Goal: Information Seeking & Learning: Learn about a topic

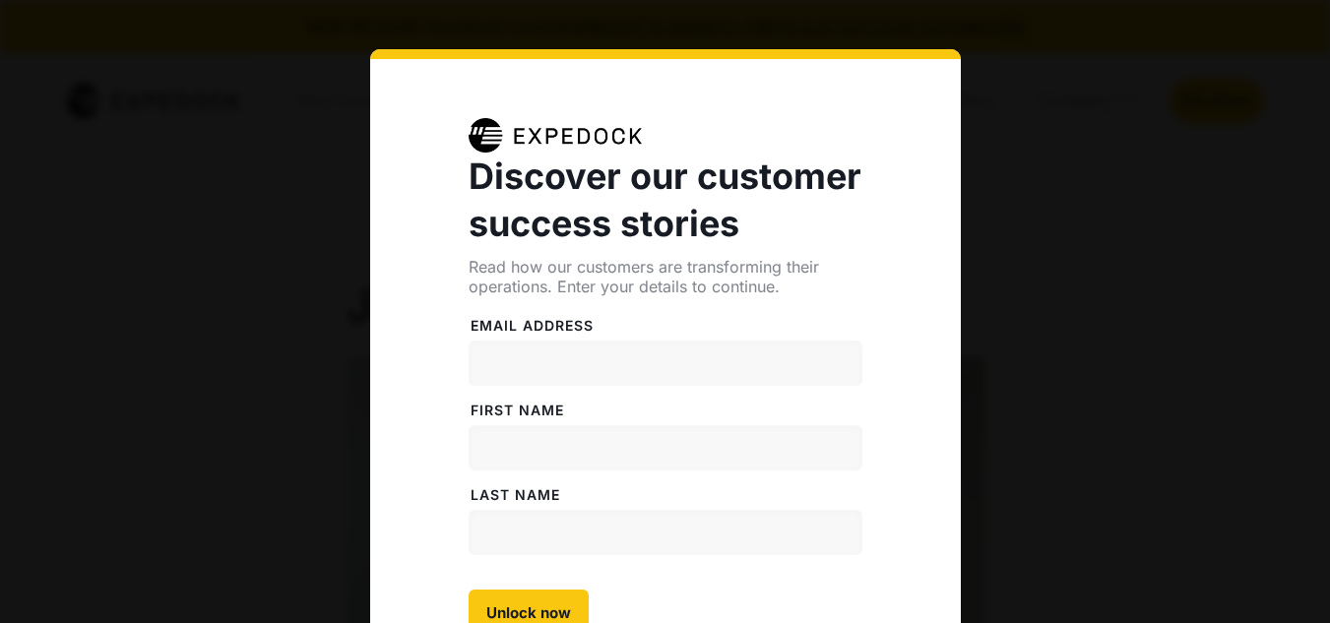
select select
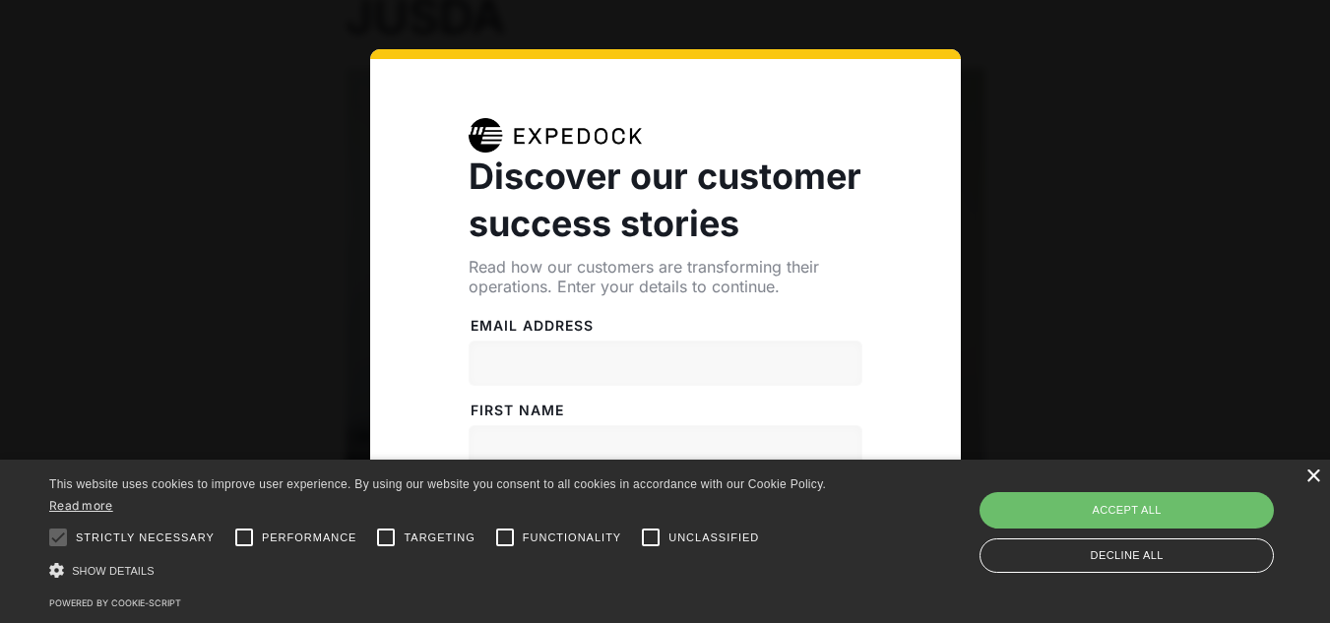
click at [1316, 480] on div "×" at bounding box center [1312, 477] width 15 height 15
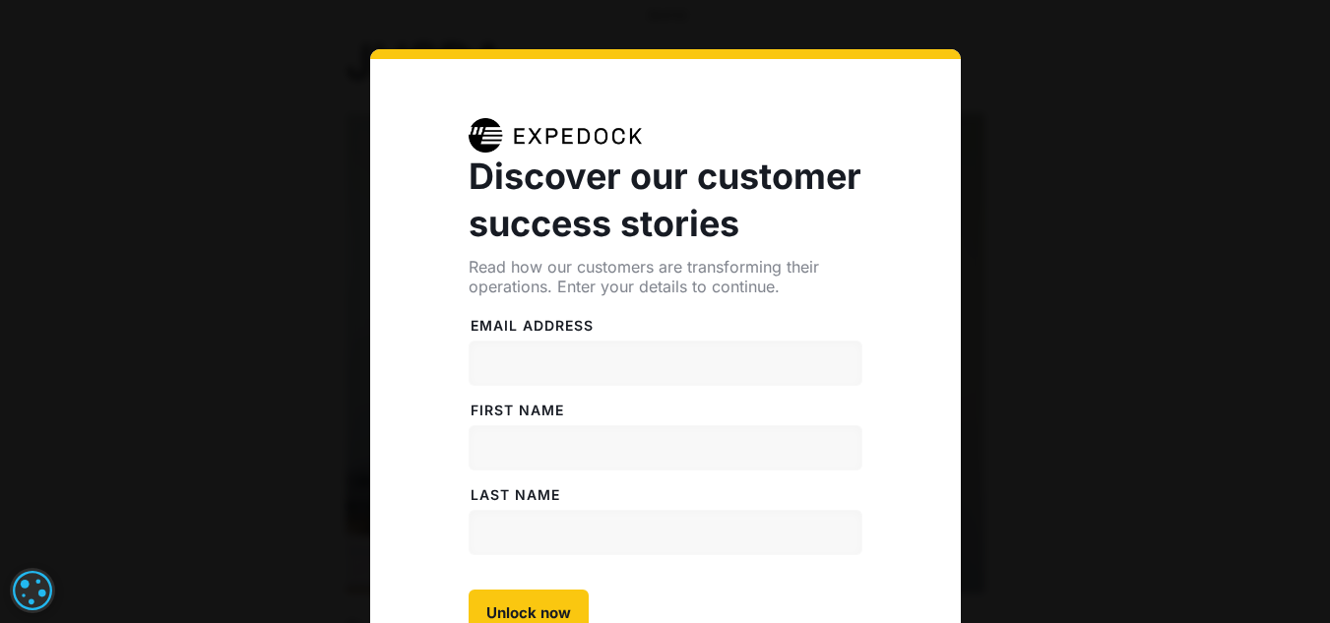
scroll to position [249, 0]
click at [562, 362] on input "Email address" at bounding box center [666, 363] width 394 height 45
click at [297, 26] on div "Discover our customer success stories Read how our customers are transforming t…" at bounding box center [665, 423] width 1330 height 846
click at [284, 65] on div "Discover our customer success stories Read how our customers are transforming t…" at bounding box center [665, 423] width 1330 height 846
click at [295, 7] on div "Discover our customer success stories Read how our customers are transforming t…" at bounding box center [665, 423] width 1330 height 846
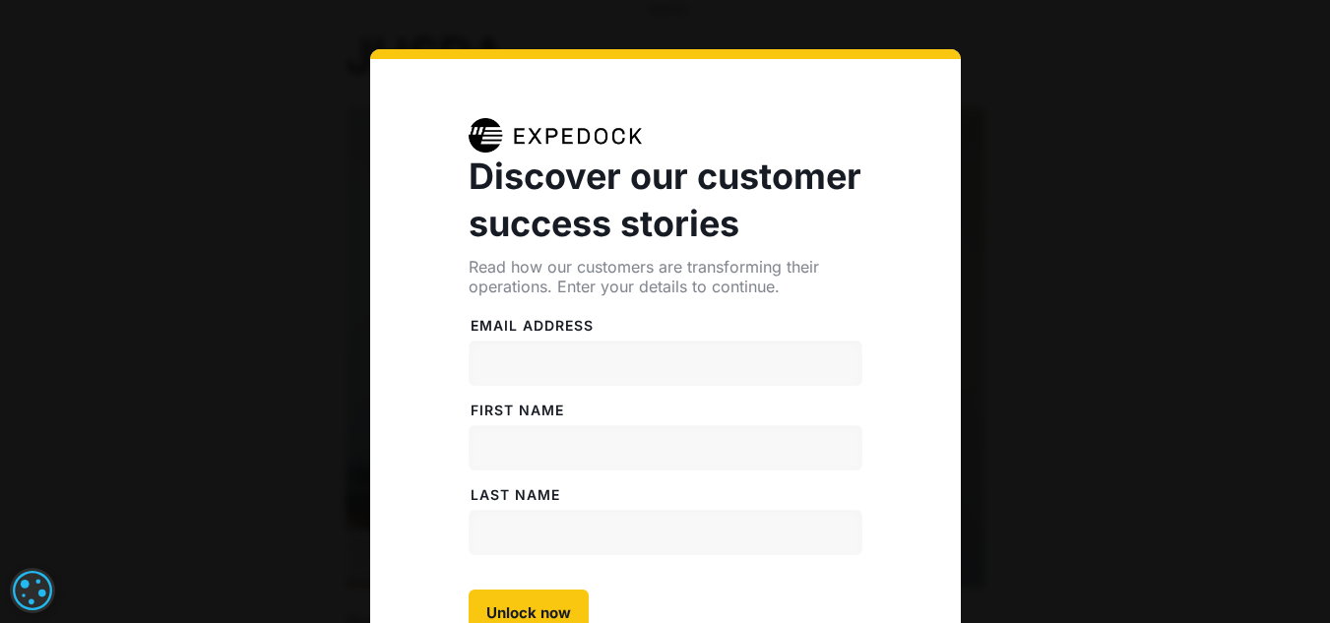
click at [251, 100] on div "Discover our customer success stories Read how our customers are transforming t…" at bounding box center [665, 423] width 1330 height 846
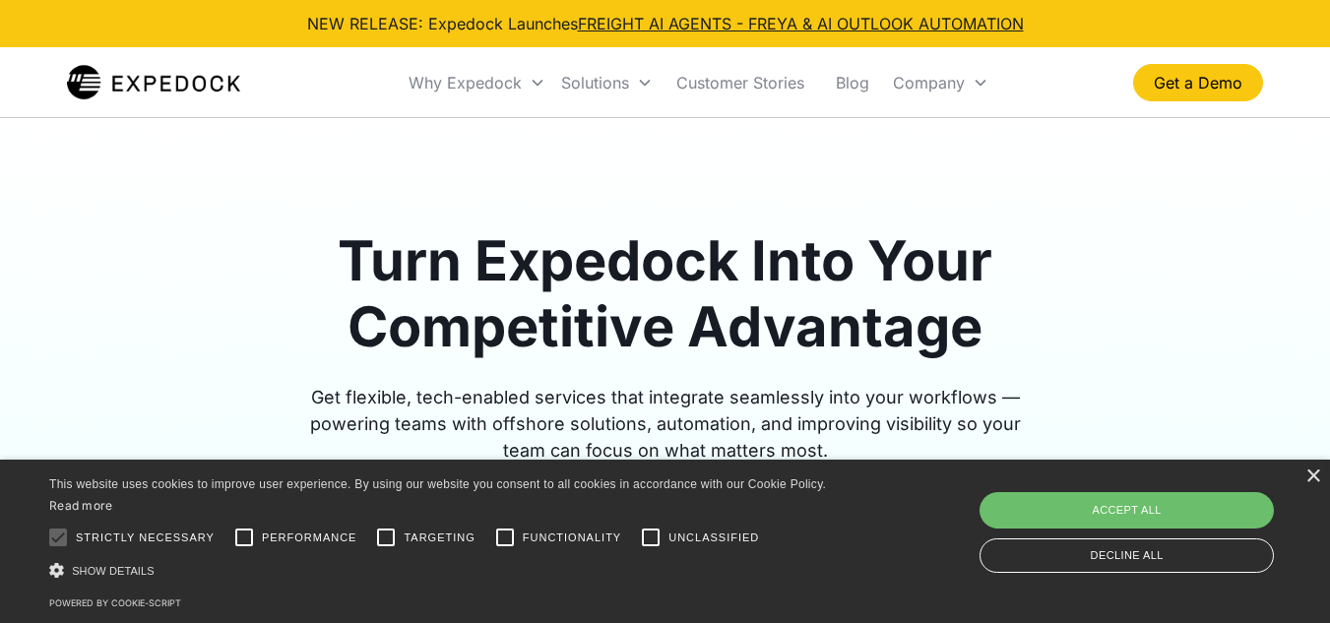
drag, startPoint x: 1338, startPoint y: 51, endPoint x: 1344, endPoint y: -86, distance: 136.9
click at [1329, 0] on html "NEW RELEASE: Expedock Launches FREIGHT AI AGENTS - FREYA & AI OUTLOOK AUTOMATIO…" at bounding box center [665, 311] width 1330 height 623
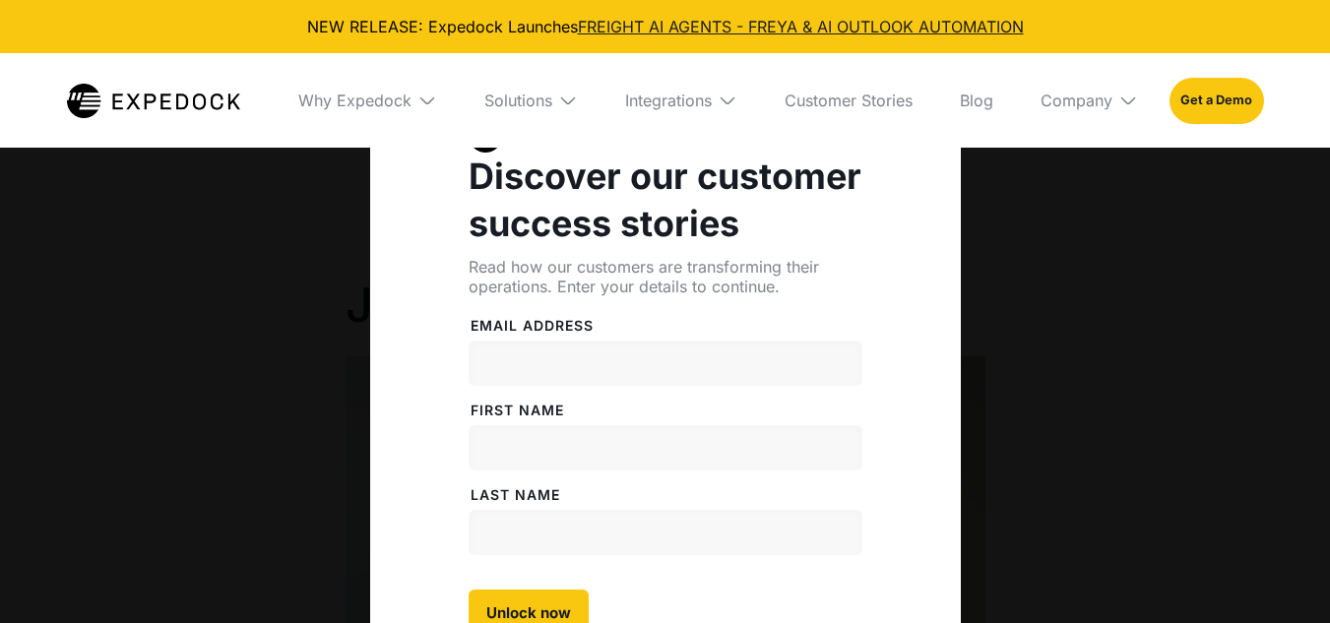
select select
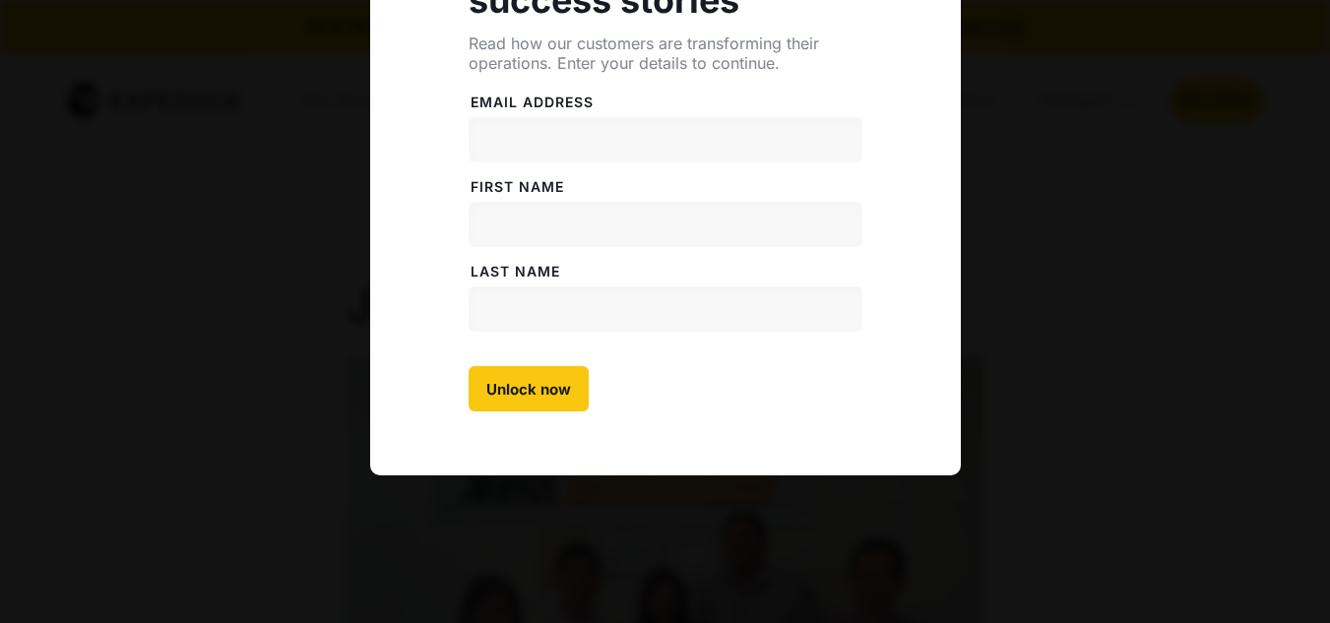
scroll to position [29, 0]
